Goal: Find specific page/section: Find specific page/section

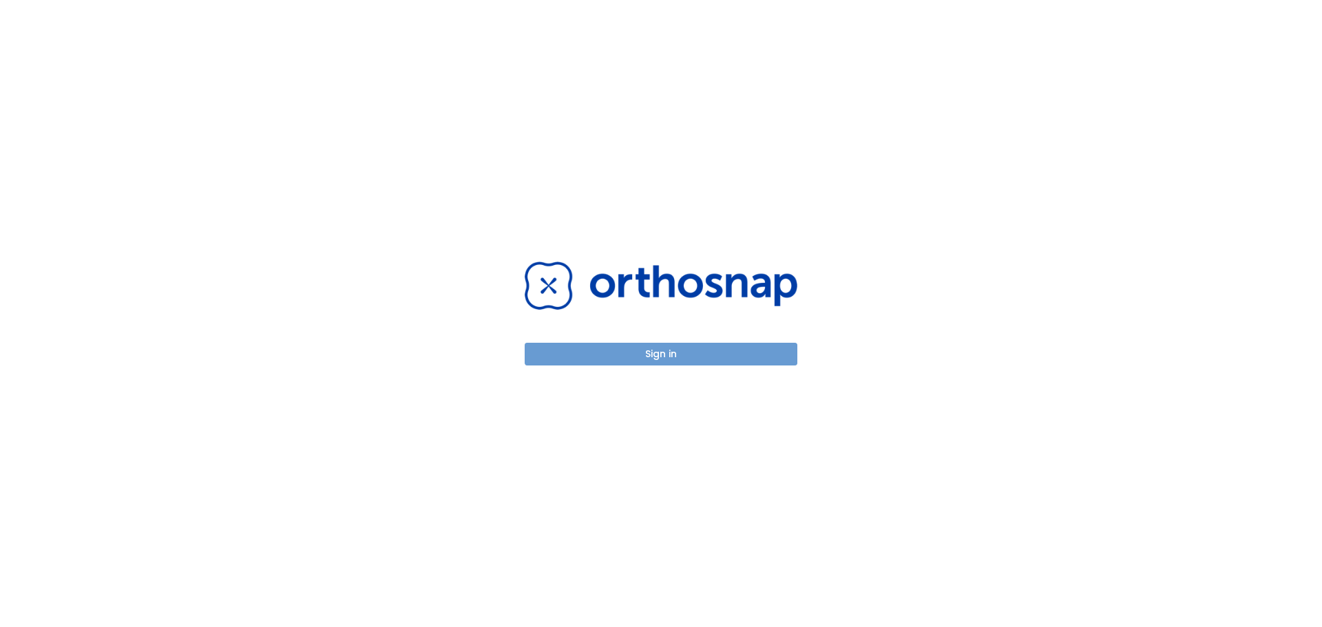
click at [654, 349] on button "Sign in" at bounding box center [661, 354] width 273 height 23
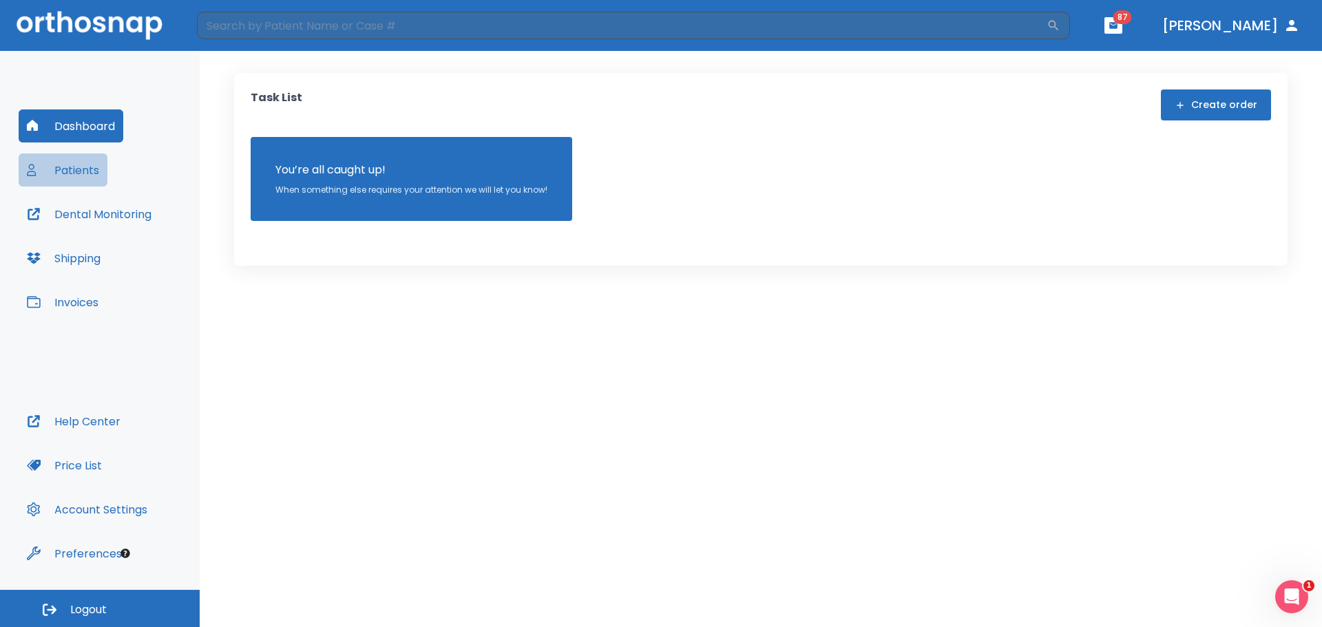
click at [61, 172] on button "Patients" at bounding box center [63, 170] width 89 height 33
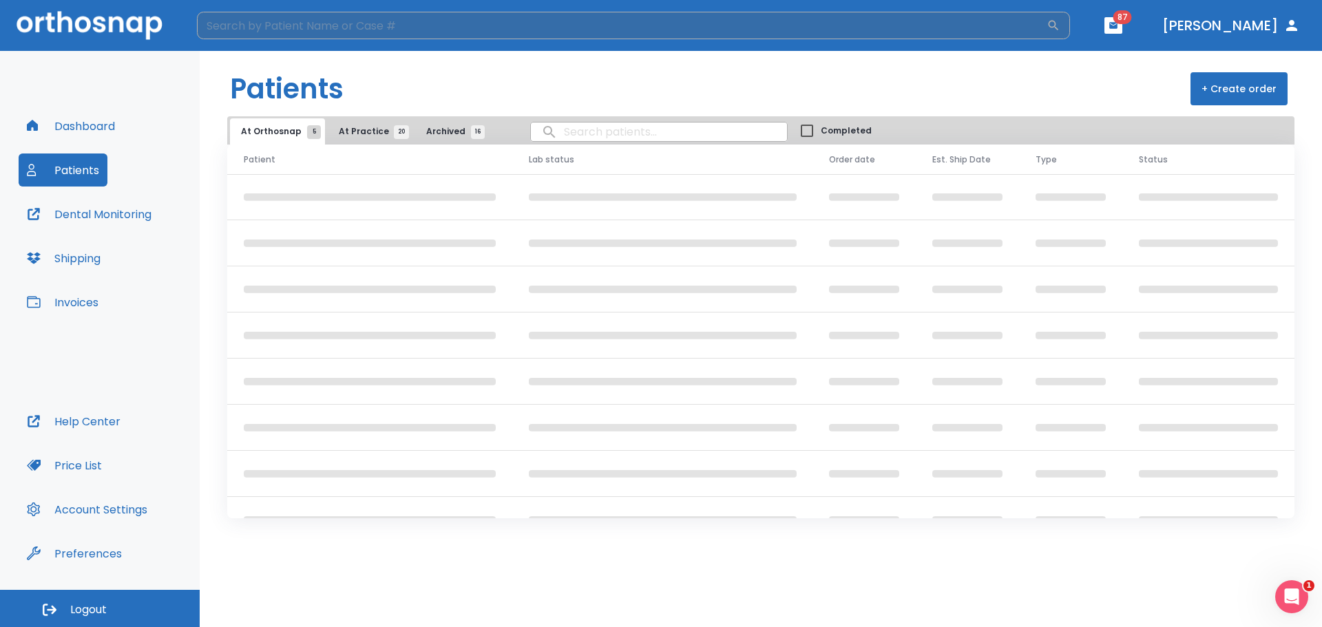
click at [322, 26] on input "search" at bounding box center [622, 26] width 850 height 28
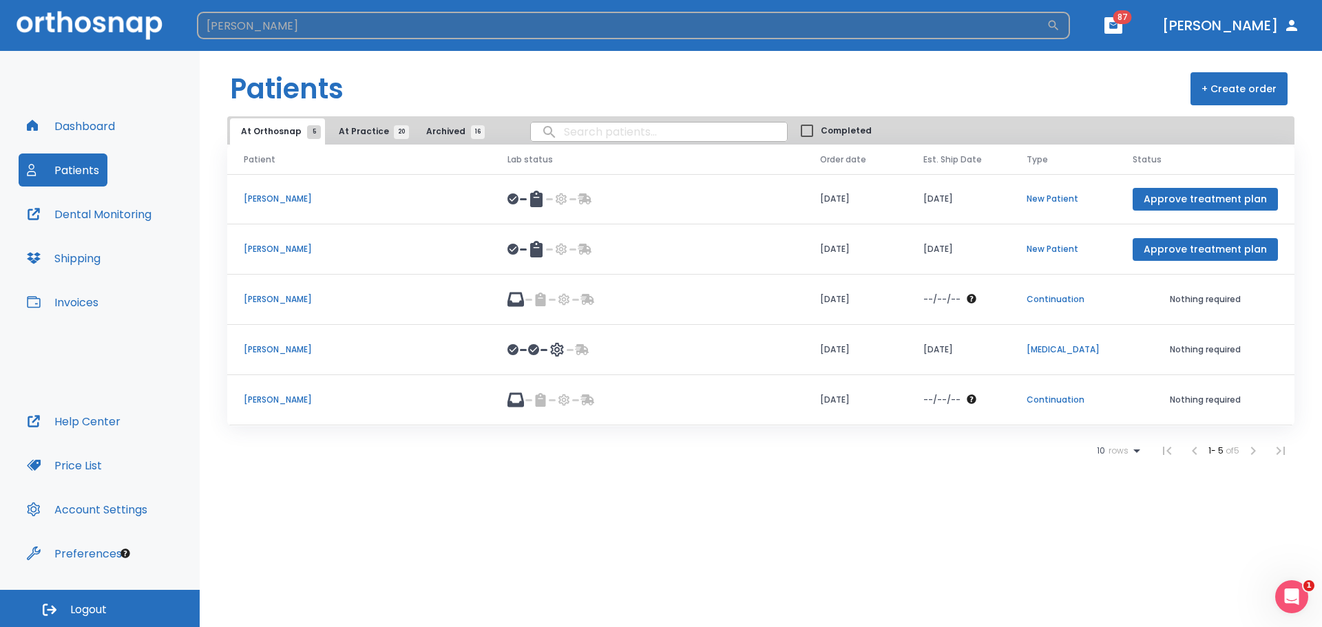
type input "[PERSON_NAME]"
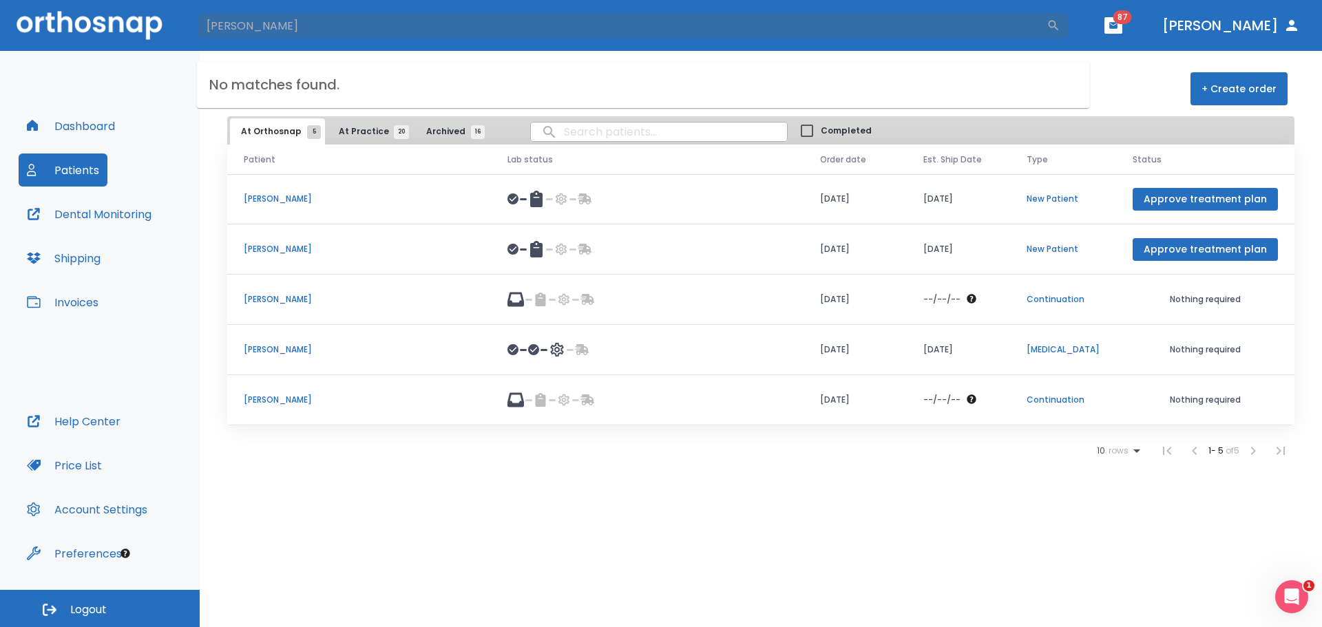
drag, startPoint x: 309, startPoint y: 25, endPoint x: 103, endPoint y: 18, distance: 206.1
click at [103, 18] on header "[PERSON_NAME] ​ 87 [PERSON_NAME]" at bounding box center [661, 25] width 1322 height 51
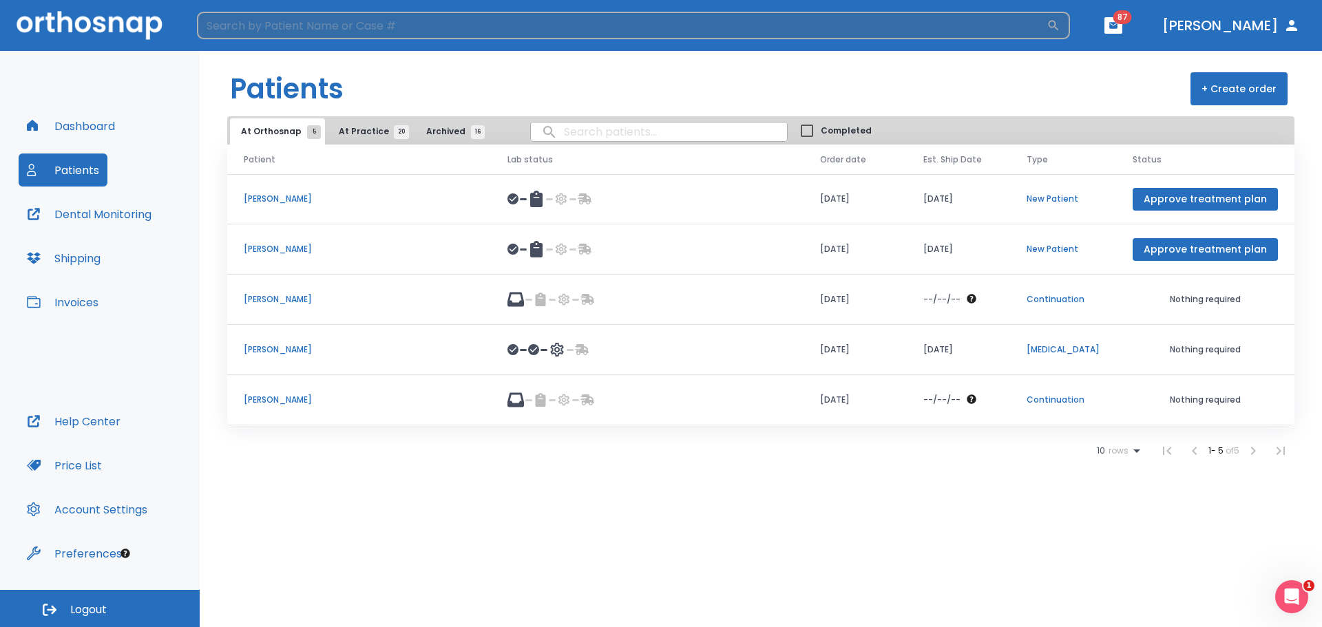
click at [297, 27] on input "search" at bounding box center [622, 26] width 850 height 28
type input "[PERSON_NAME]"
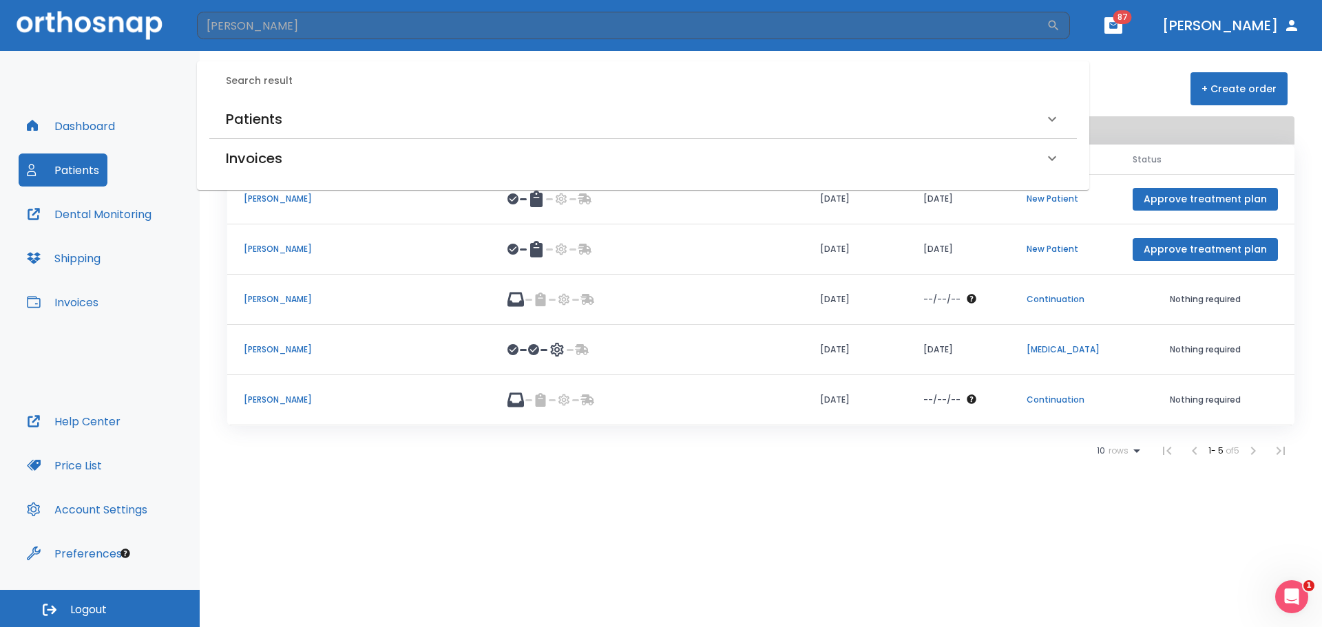
click at [271, 122] on h6 "Patients" at bounding box center [254, 119] width 56 height 22
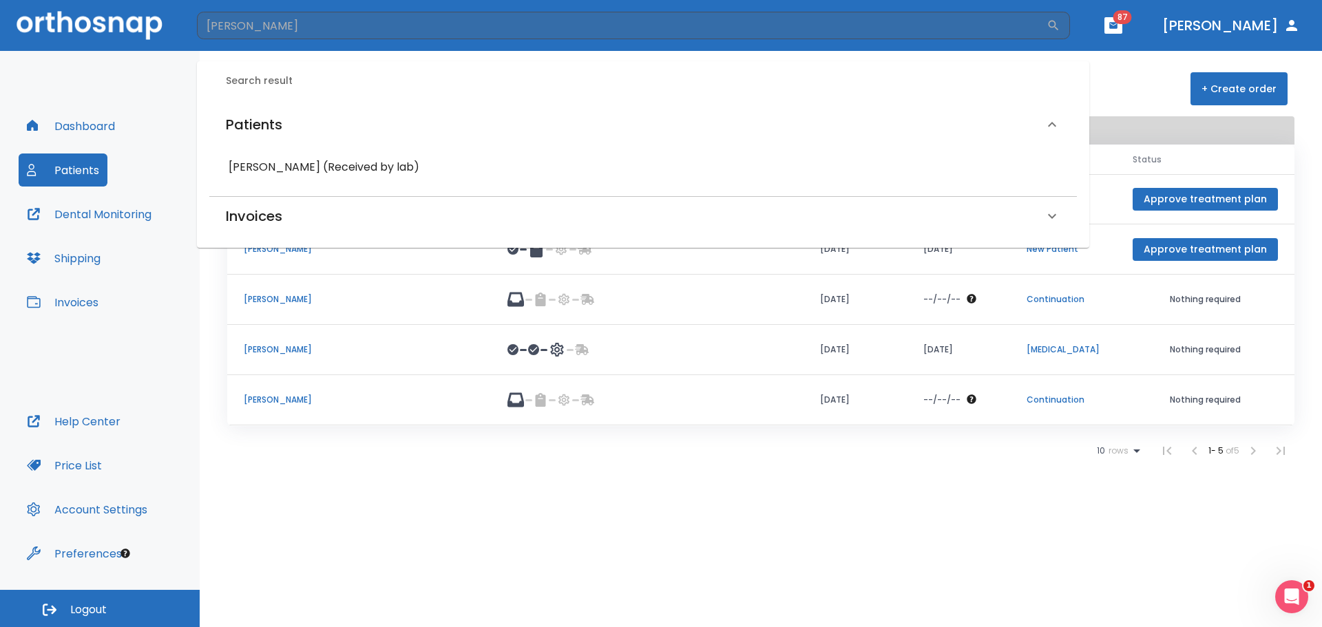
click at [245, 168] on h6 "[PERSON_NAME] (Received by lab)" at bounding box center [643, 167] width 829 height 19
